Goal: Task Accomplishment & Management: Use online tool/utility

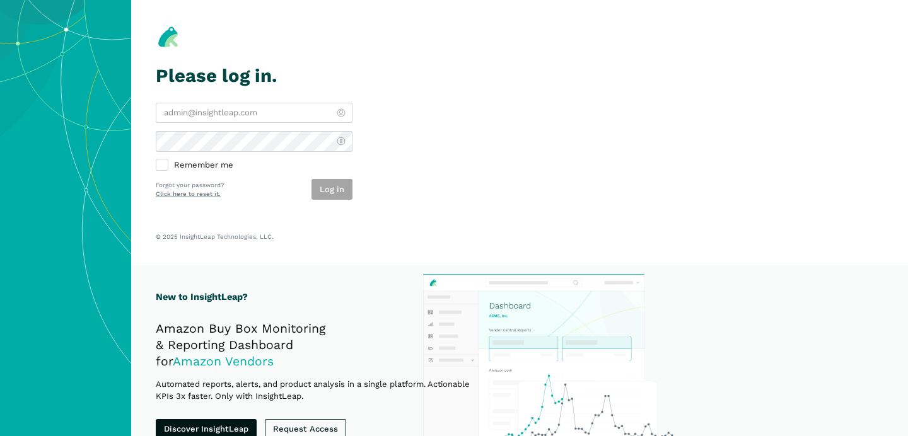
type input "[PERSON_NAME][EMAIL_ADDRESS][DOMAIN_NAME]"
click at [344, 197] on div "Log in" at bounding box center [331, 189] width 41 height 21
click at [344, 199] on button "Log in" at bounding box center [331, 189] width 41 height 21
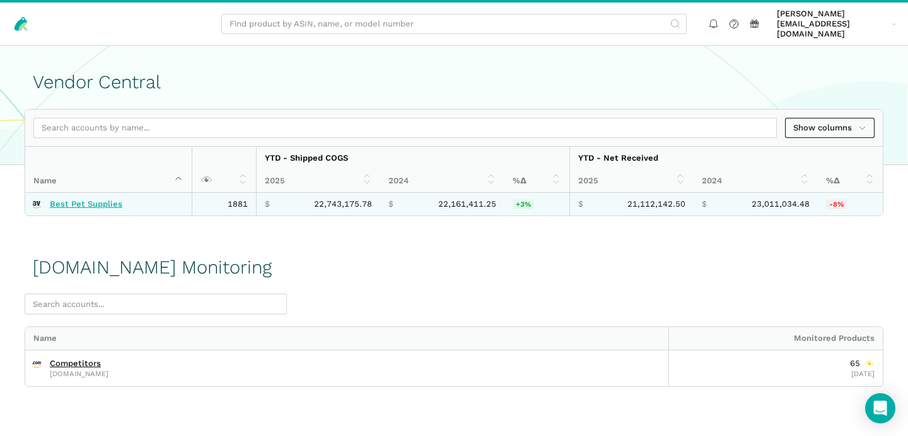
click at [99, 199] on link "Best Pet Supplies" at bounding box center [86, 204] width 72 height 10
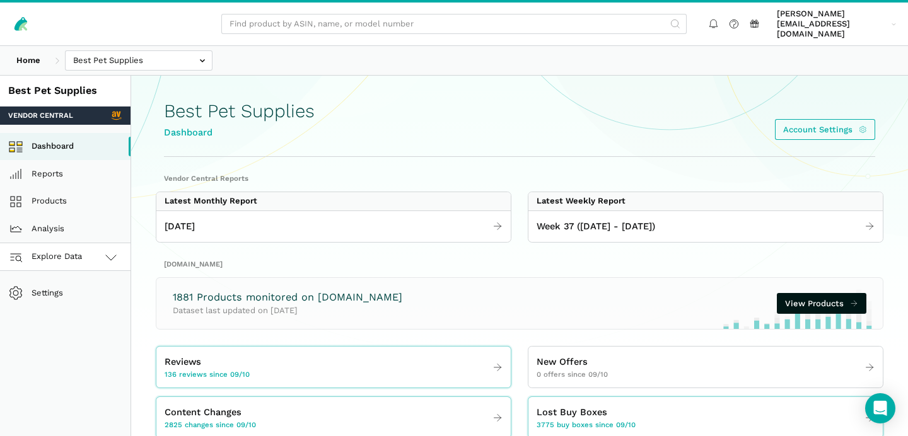
click at [102, 246] on link "Explore Data" at bounding box center [65, 257] width 130 height 28
click at [88, 301] on link "Amazon.com" at bounding box center [65, 313] width 130 height 28
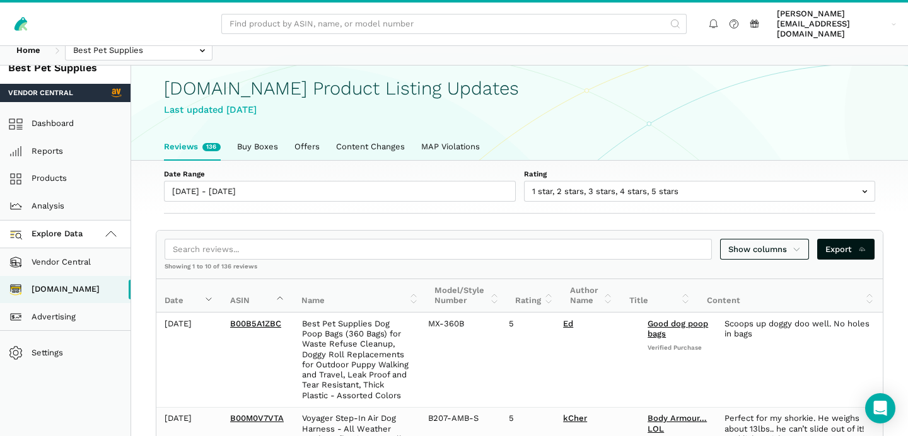
scroll to position [26, 0]
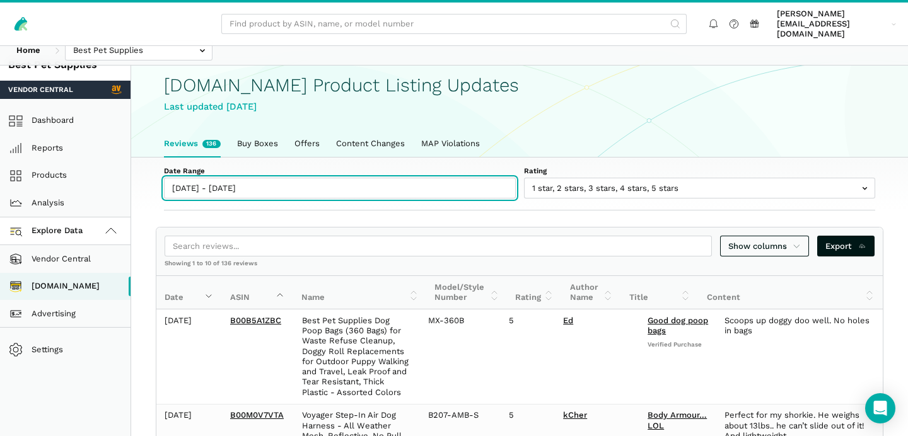
click at [236, 180] on input "09/10/2025 - 09/16/2025" at bounding box center [340, 188] width 352 height 21
type input "09/10/2025"
type input "09/16/2025"
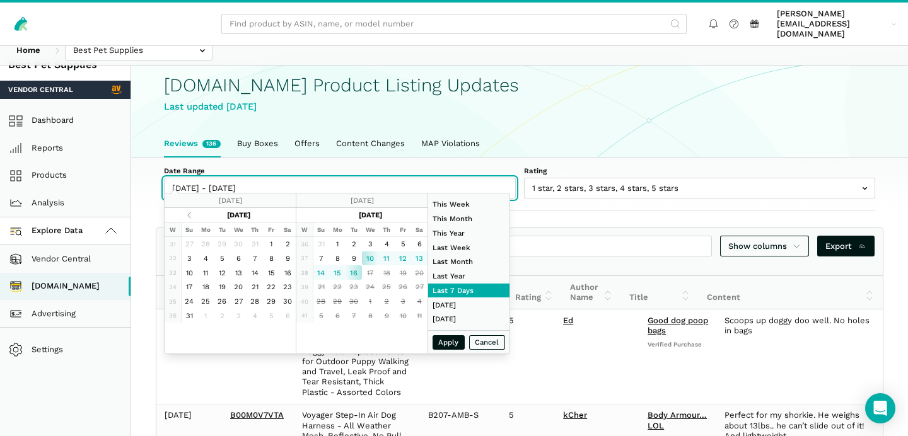
type input "01/01/2024"
type input "12/31/2024"
type input "09/10/2025"
type input "09/16/2025"
type input "08/31/2025"
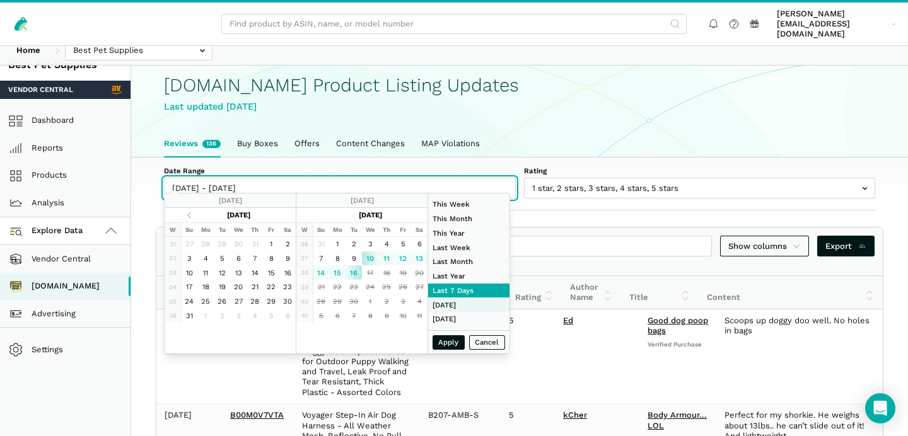
type input "09/06/2025"
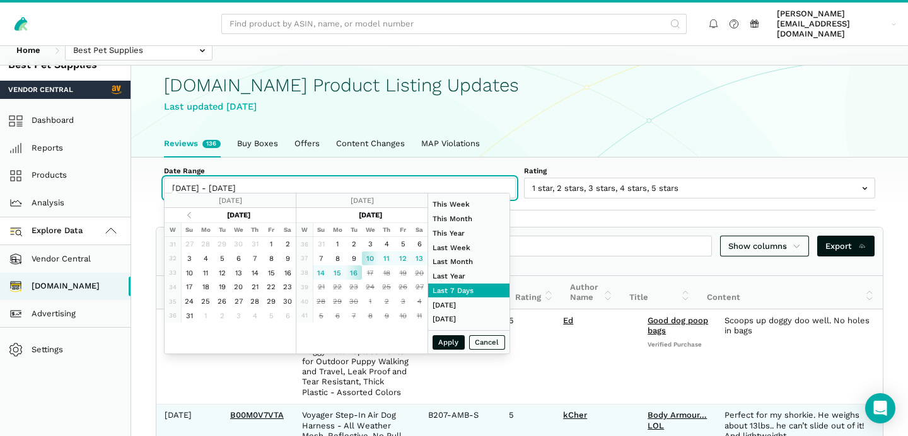
type input "09/10/2025"
type input "09/16/2025"
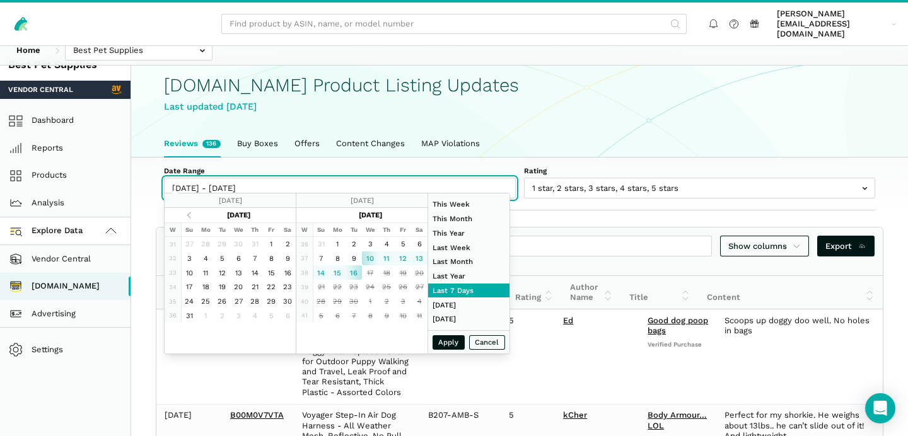
type input "09/07/2025"
type input "09/13/2025"
type input "09/12/2025"
type input "09/16/2025"
type input "09/12/2025"
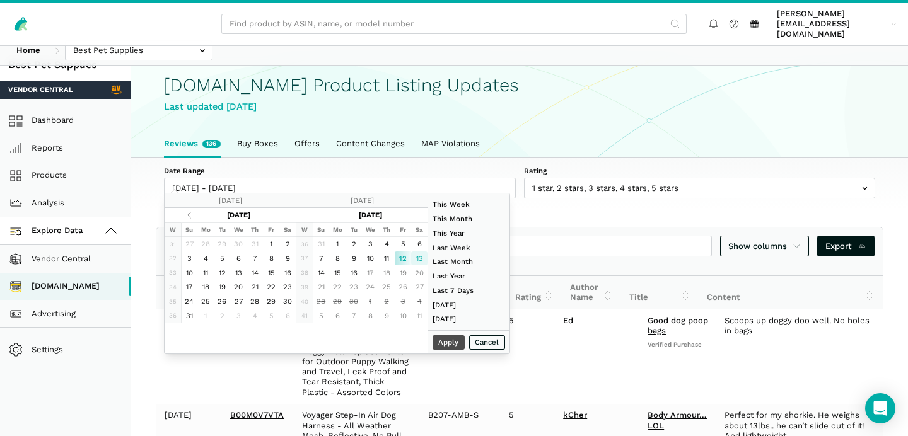
type input "09/13/2025"
type input "09/16/2025"
type input "01/01/2024"
type input "12/31/2024"
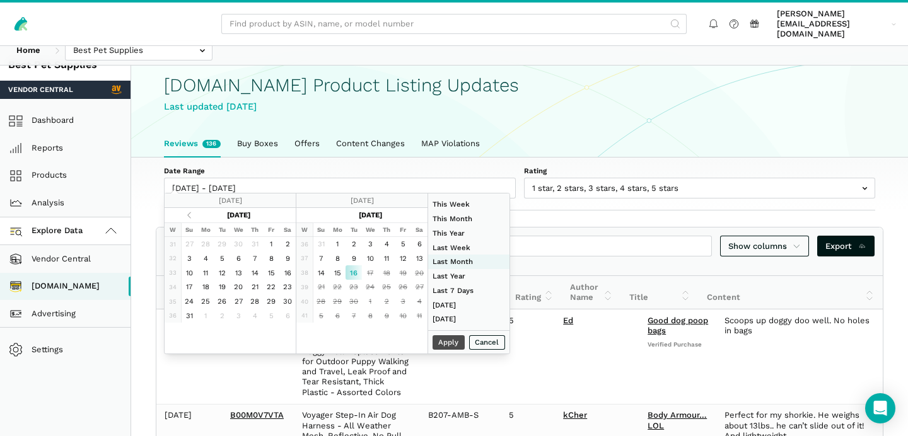
type input "08/01/2025"
type input "08/31/2025"
type input "09/16/2025"
type input "09/13/2025"
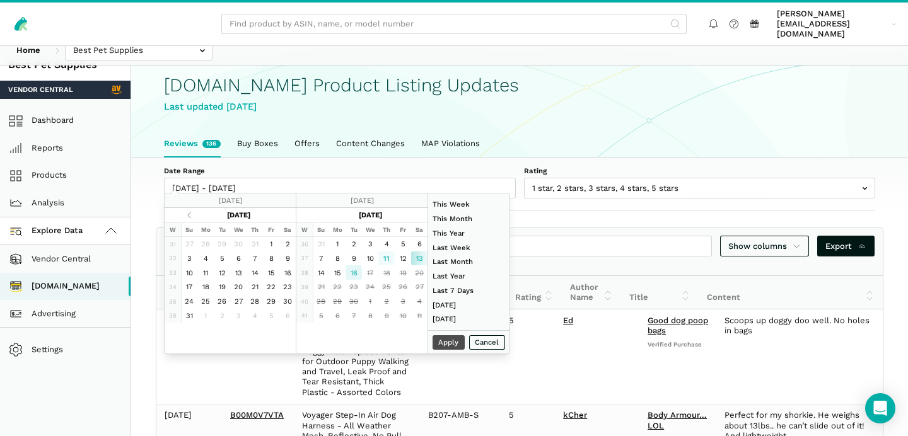
type input "09/16/2025"
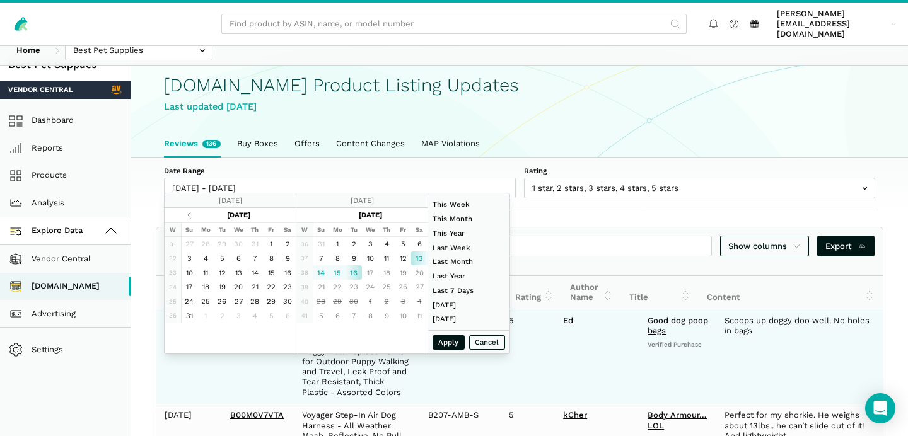
type input "07/01/2025"
type input "07/31/2025"
type input "09/13/2025"
type input "09/16/2025"
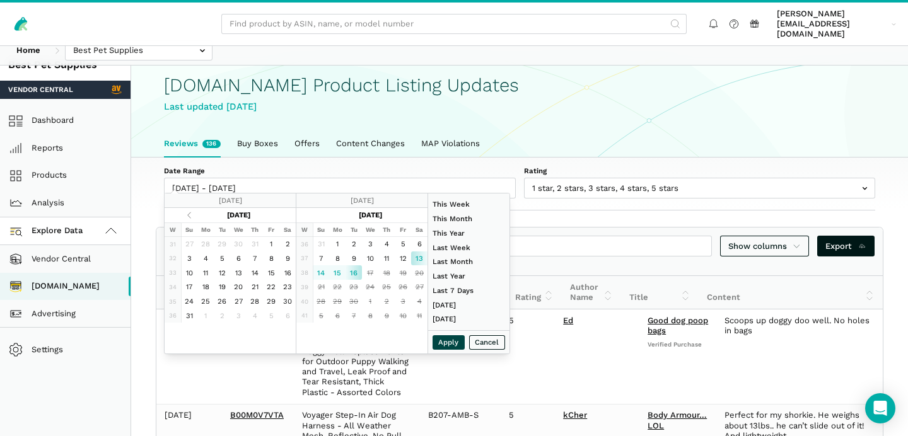
click at [447, 340] on button "Apply" at bounding box center [448, 342] width 33 height 14
type input "09/13/2025 - 09/16/2025"
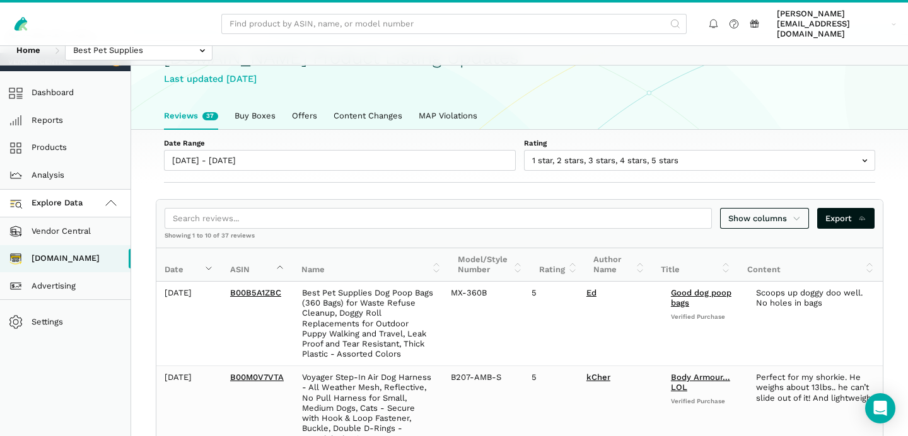
scroll to position [0, 0]
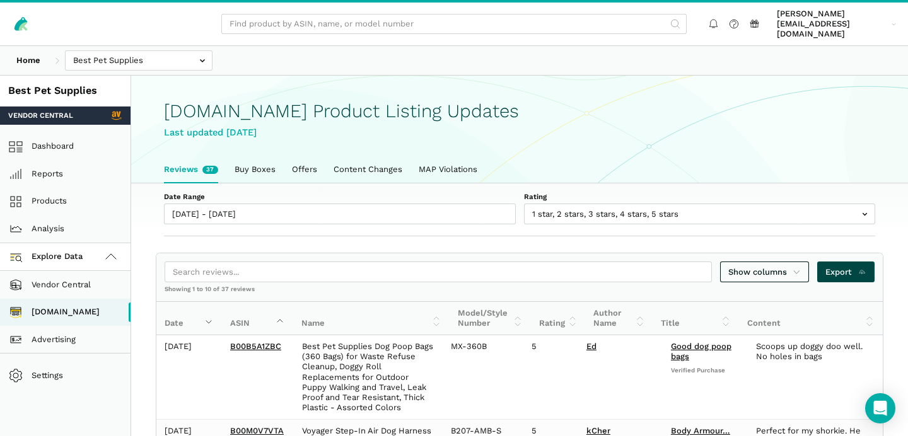
click at [845, 262] on link "Export" at bounding box center [845, 272] width 57 height 21
